Goal: Use online tool/utility: Utilize a website feature to perform a specific function

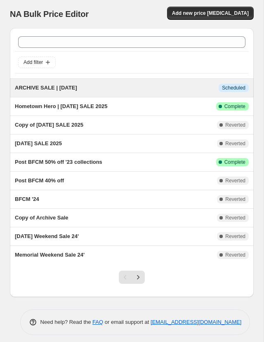
click at [59, 89] on span "ARCHIVE SALE | [DATE]" at bounding box center [46, 88] width 62 height 6
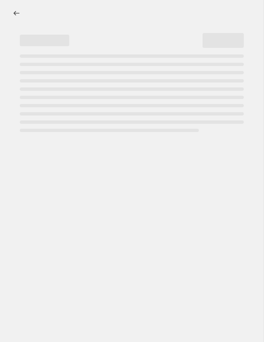
select select "percentage"
select select "collection"
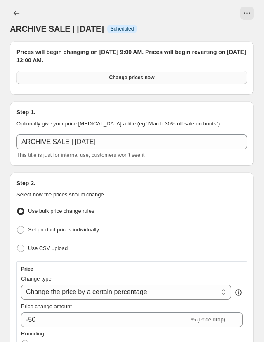
click at [148, 75] on span "Change prices now" at bounding box center [131, 77] width 45 height 7
radio input "true"
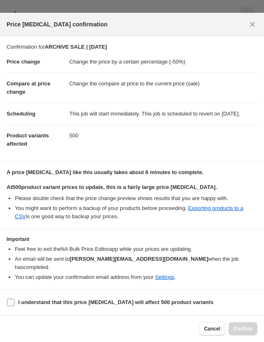
click at [9, 301] on input "I understand that this price [MEDICAL_DATA] will affect 500 product variants" at bounding box center [10, 302] width 7 height 7
checkbox input "true"
click at [248, 333] on button "Confirm" at bounding box center [242, 328] width 29 height 13
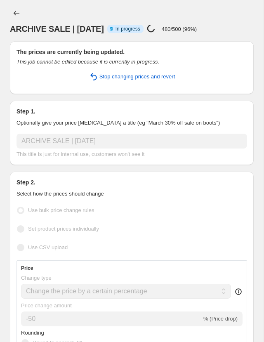
select select "percentage"
select select "collection"
